Goal: Information Seeking & Learning: Learn about a topic

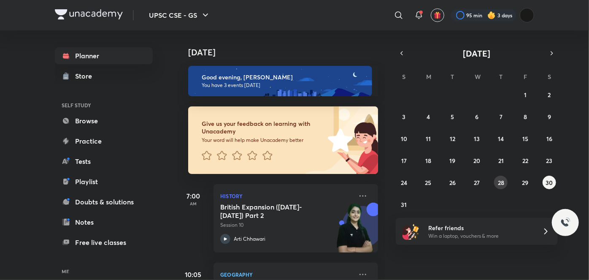
click at [494, 184] on button "28" at bounding box center [501, 183] width 14 height 14
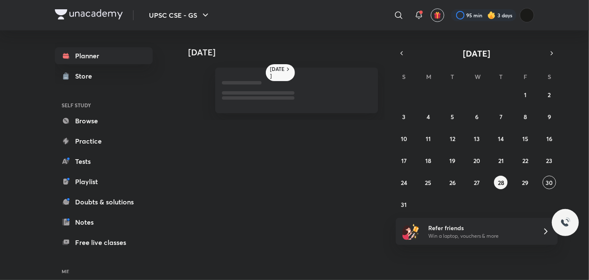
drag, startPoint x: 494, startPoint y: 184, endPoint x: 412, endPoint y: -34, distance: 232.4
click at [412, 0] on html "UPSC CSE - GS ​ 95 min 3 days Planner Store SELF STUDY Browse Practice Tests Pl…" at bounding box center [294, 140] width 589 height 280
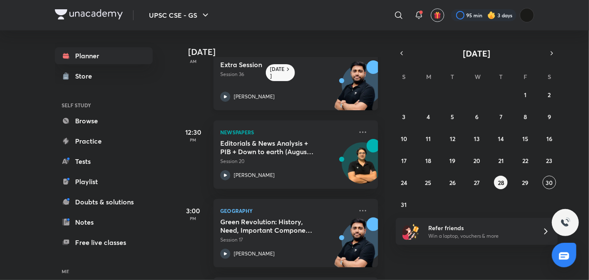
scroll to position [160, 0]
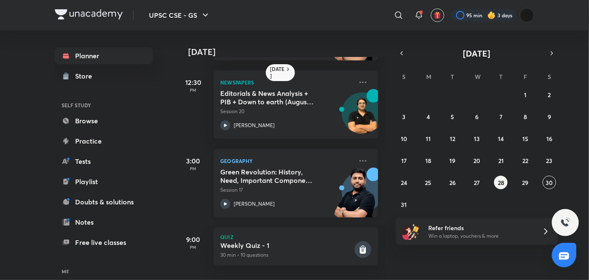
click at [307, 186] on p "Session 17" at bounding box center [286, 190] width 133 height 8
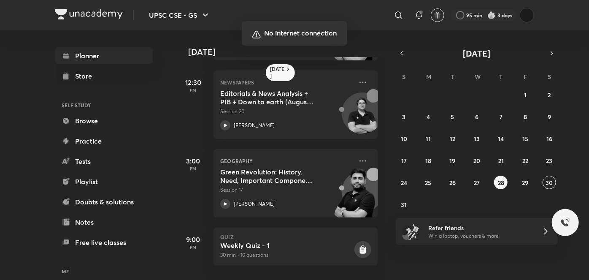
click at [404, 145] on div at bounding box center [294, 140] width 589 height 280
